Goal: Find specific page/section: Find specific page/section

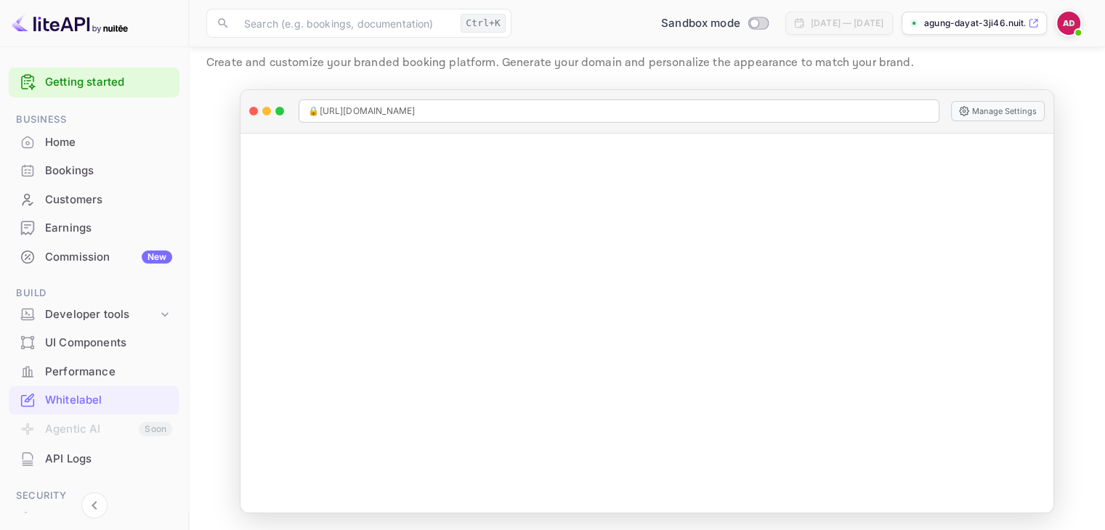
click at [80, 137] on div "Home" at bounding box center [108, 142] width 127 height 17
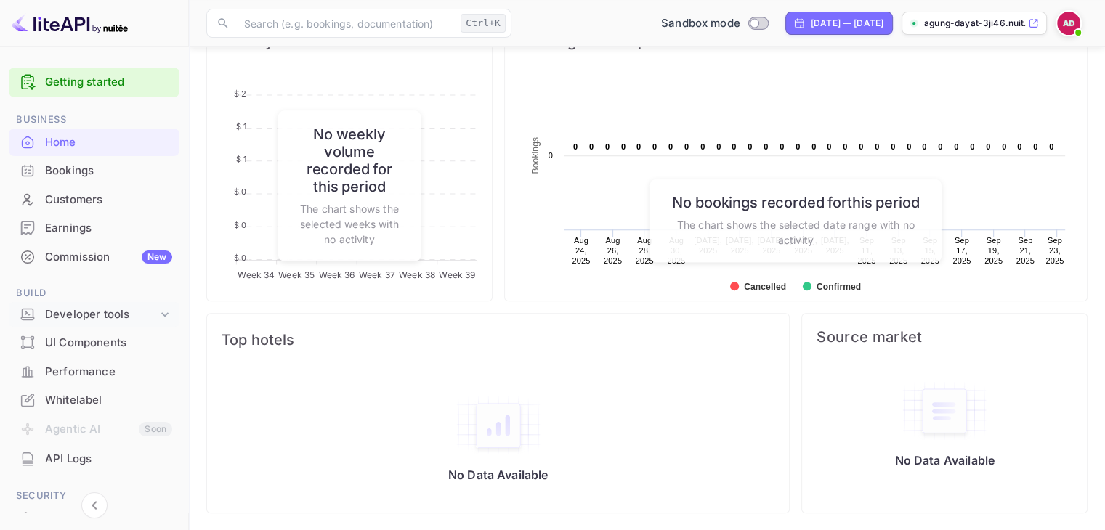
click at [61, 315] on div "Developer tools" at bounding box center [101, 315] width 113 height 17
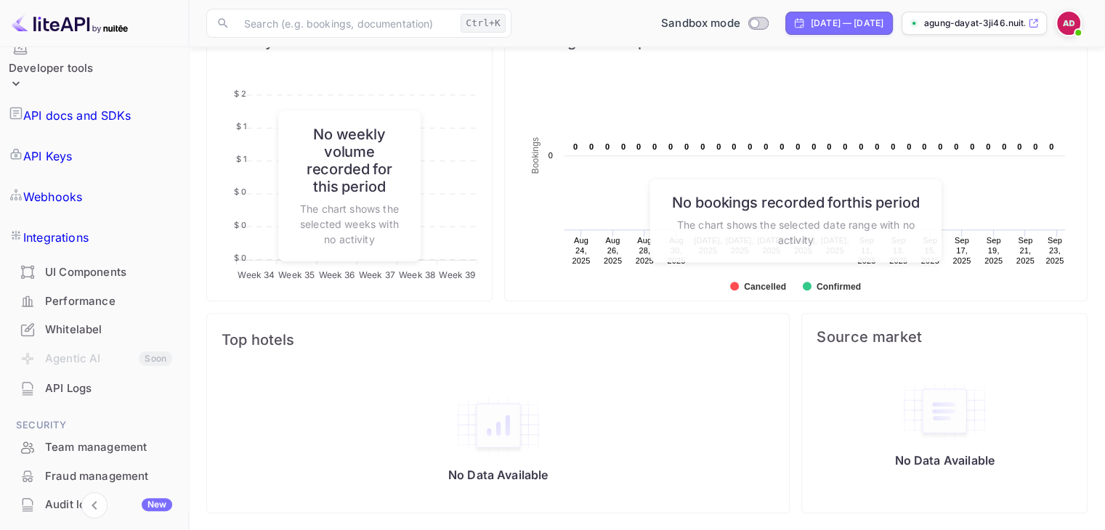
scroll to position [288, 0]
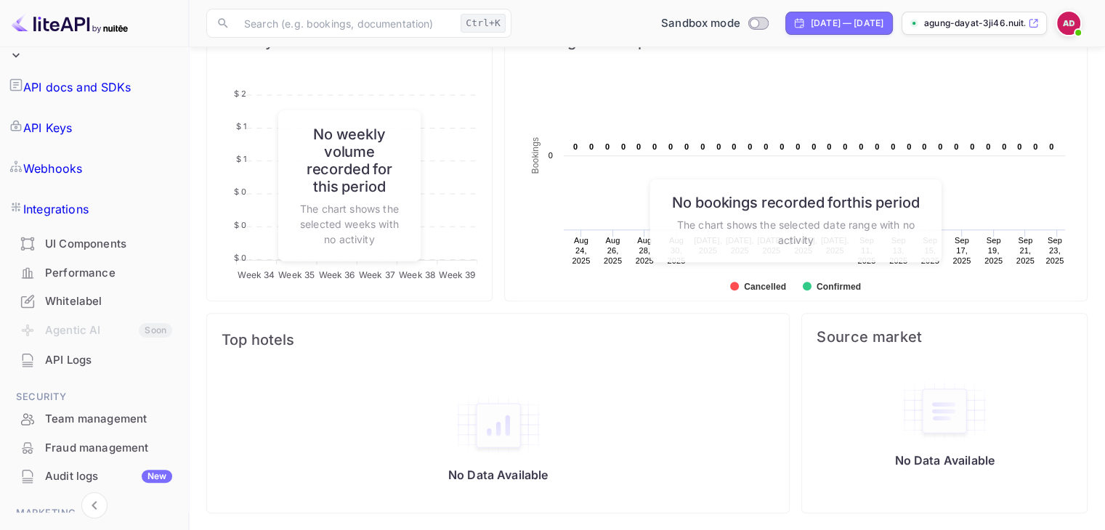
click at [90, 230] on div "UI Components" at bounding box center [94, 244] width 171 height 28
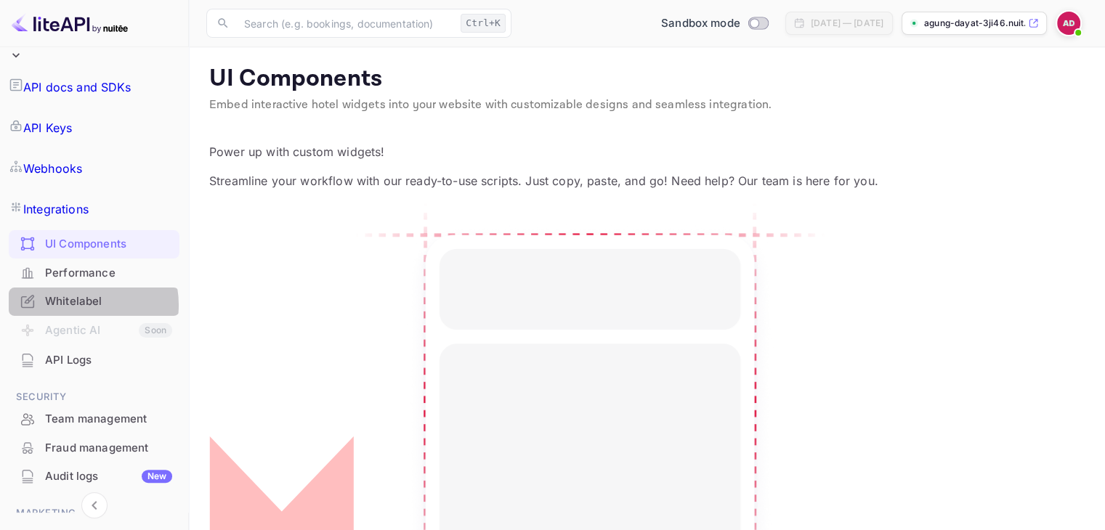
click at [76, 294] on div "Whitelabel" at bounding box center [108, 302] width 127 height 17
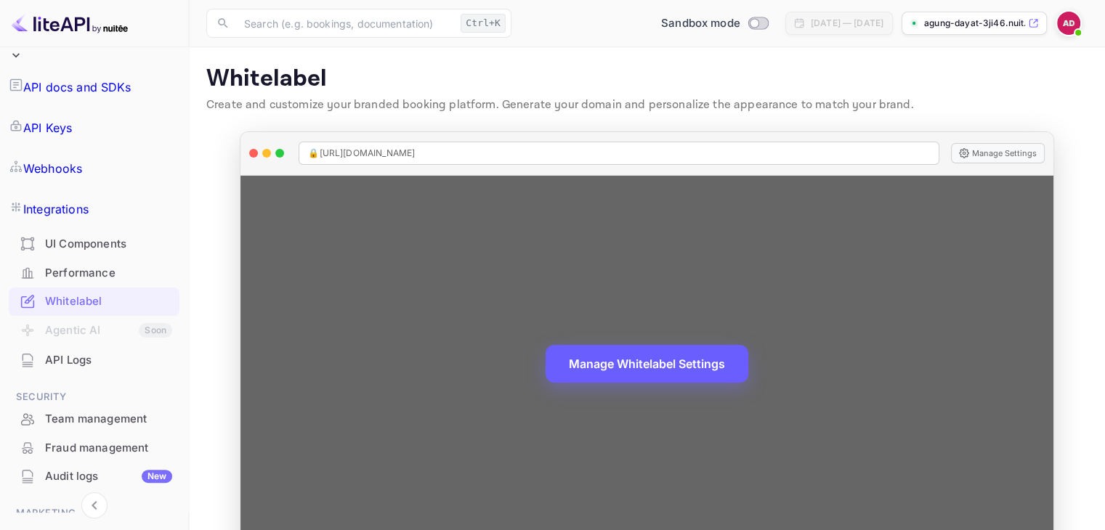
click at [676, 367] on button "Manage Whitelabel Settings" at bounding box center [647, 364] width 203 height 38
